Goal: Information Seeking & Learning: Learn about a topic

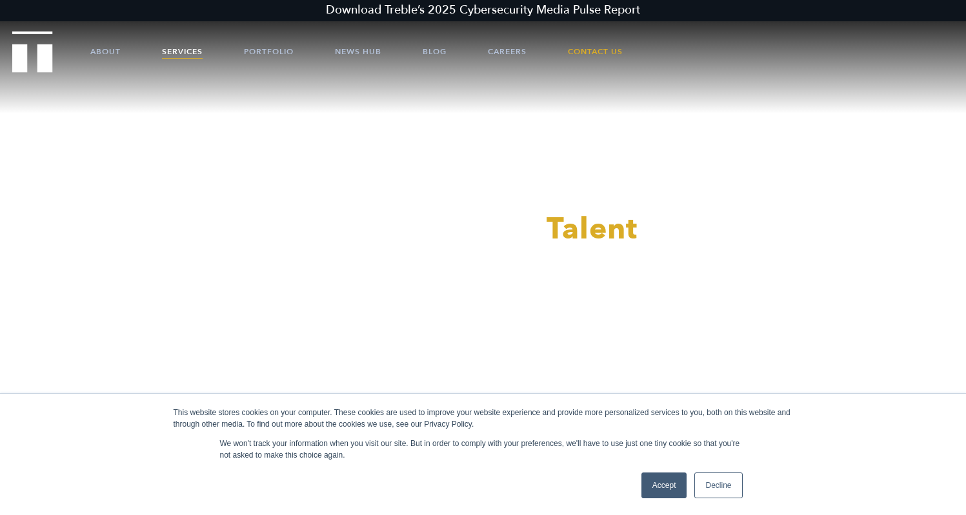
click at [173, 51] on link "Services" at bounding box center [182, 51] width 41 height 39
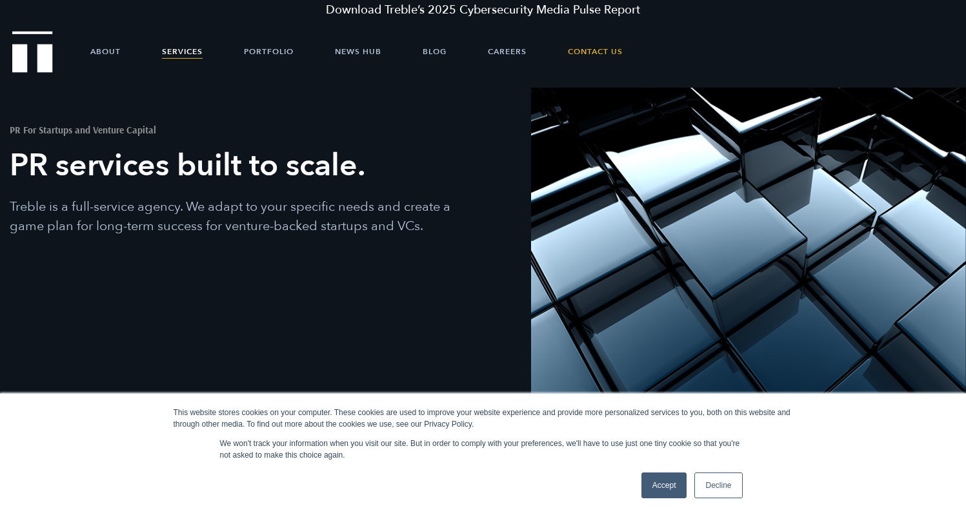
click at [666, 482] on link "Accept" at bounding box center [664, 486] width 46 height 26
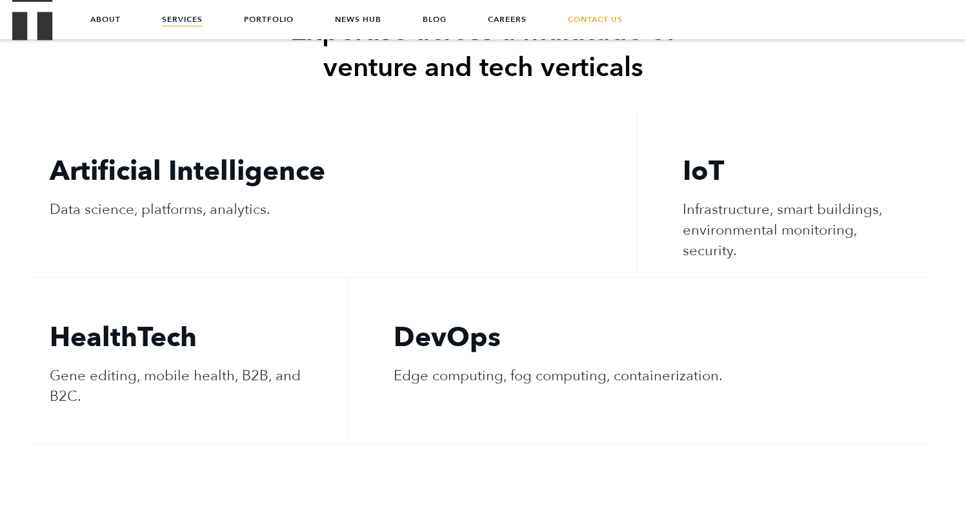
scroll to position [2479, 0]
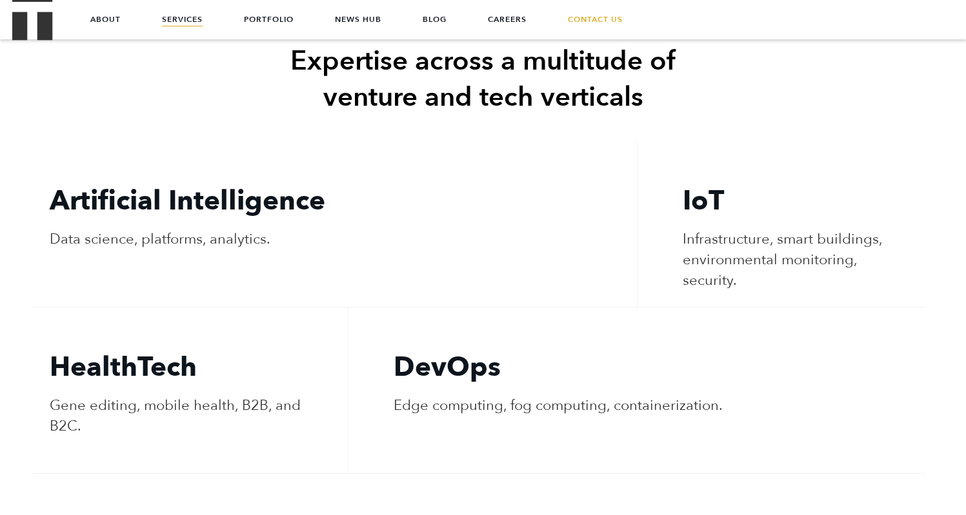
click at [159, 229] on p "Data science, platforms, analytics." at bounding box center [334, 239] width 569 height 21
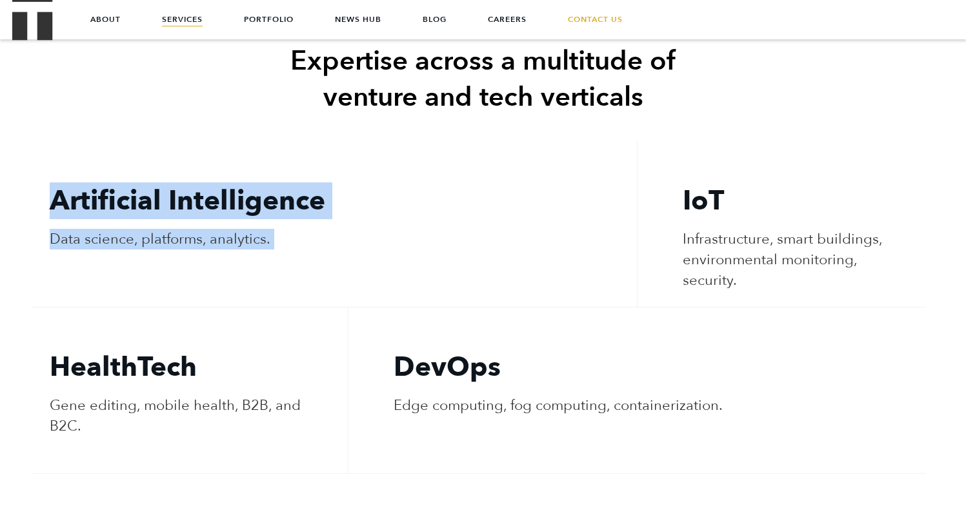
drag, startPoint x: 159, startPoint y: 217, endPoint x: 191, endPoint y: 179, distance: 49.0
click at [191, 179] on li "Artificial Intelligence Data science, platforms, analytics." at bounding box center [334, 224] width 605 height 166
click at [191, 183] on h4 "Artificial Intelligence" at bounding box center [334, 201] width 569 height 36
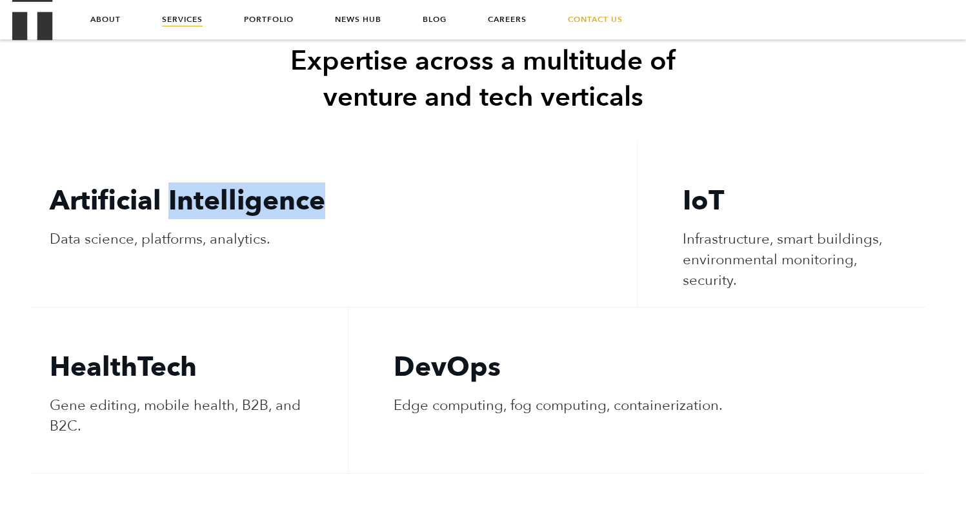
click at [191, 183] on h4 "Artificial Intelligence" at bounding box center [334, 201] width 569 height 36
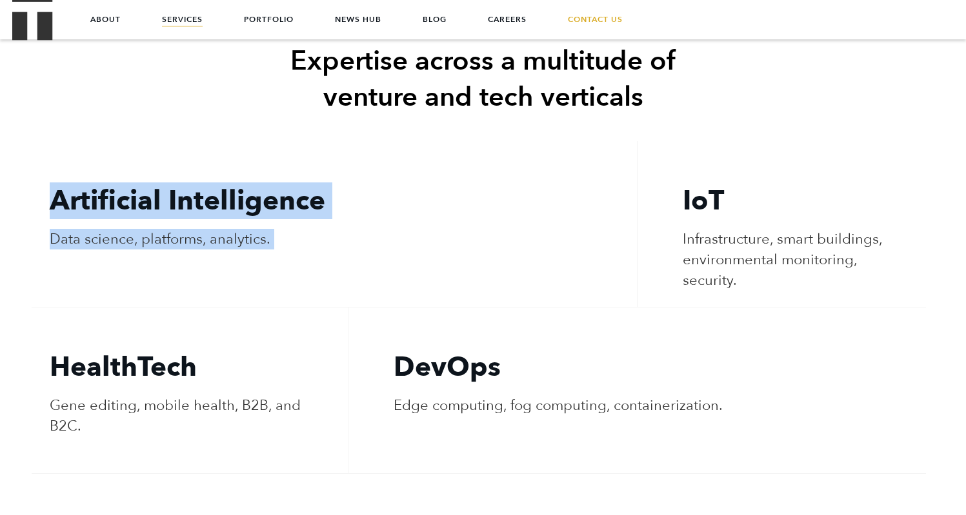
drag, startPoint x: 191, startPoint y: 179, endPoint x: 295, endPoint y: 220, distance: 112.1
click at [295, 219] on li "Artificial Intelligence Data science, platforms, analytics." at bounding box center [334, 224] width 605 height 166
click at [295, 229] on p "Data science, platforms, analytics." at bounding box center [334, 239] width 569 height 21
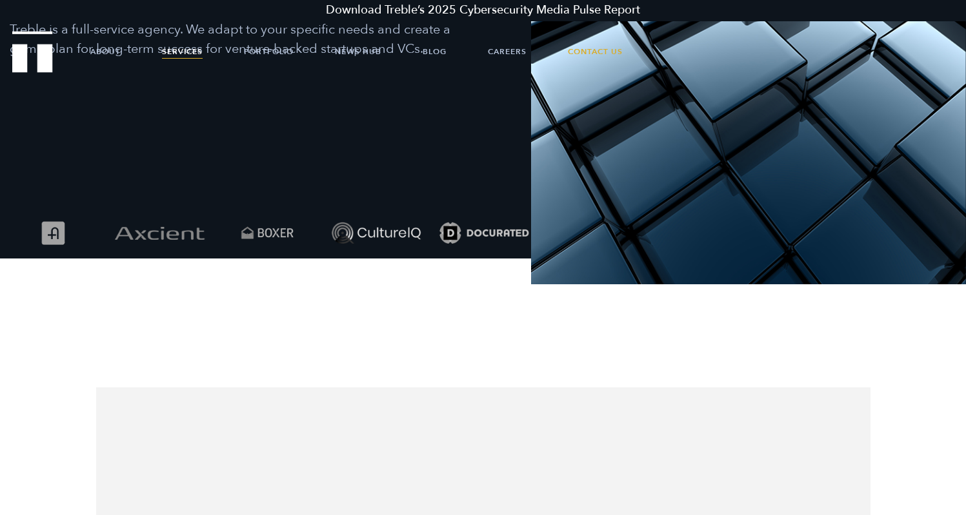
scroll to position [0, 0]
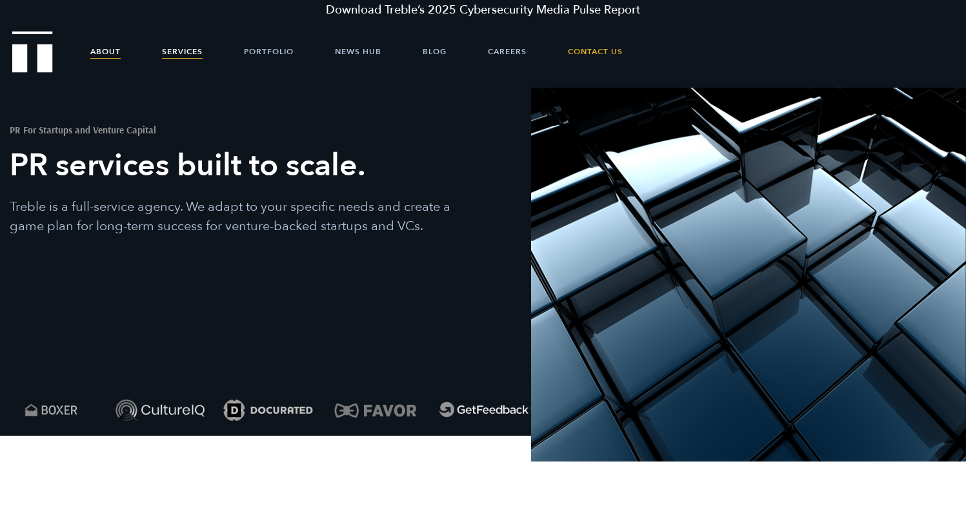
click at [108, 55] on link "About" at bounding box center [105, 51] width 30 height 39
